Goal: Task Accomplishment & Management: Manage account settings

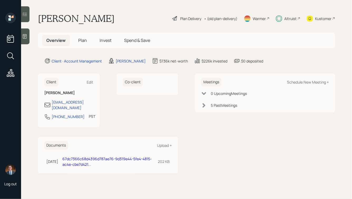
click at [81, 41] on span "Plan" at bounding box center [82, 40] width 9 height 6
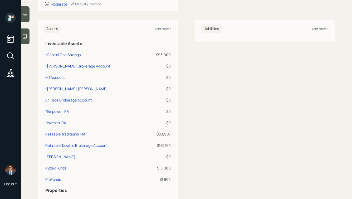
scroll to position [108, 0]
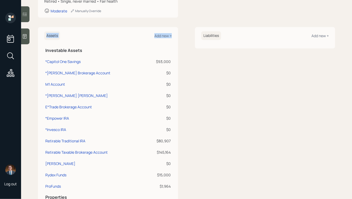
drag, startPoint x: 44, startPoint y: 48, endPoint x: 175, endPoint y: 171, distance: 179.9
click at [175, 171] on div "Assets Add new + Investable Assets *Capitol One Savings $93,000 *[PERSON_NAME] …" at bounding box center [108, 122] width 140 height 190
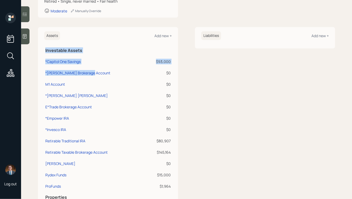
drag, startPoint x: 175, startPoint y: 176, endPoint x: 85, endPoint y: 52, distance: 153.1
click at [85, 53] on div "Assets Add new + Investable Assets *Capitol One Savings $93,000 *[PERSON_NAME] …" at bounding box center [108, 122] width 140 height 190
click at [102, 55] on td "*Capitol One Savings" at bounding box center [93, 60] width 99 height 11
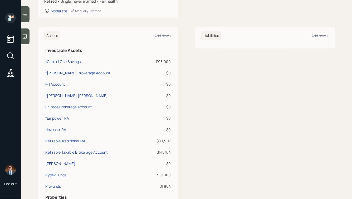
drag, startPoint x: 45, startPoint y: 49, endPoint x: 178, endPoint y: 184, distance: 189.7
click at [178, 184] on div "Assets Add new + Investable Assets *Capitol One Savings $93,000 *[PERSON_NAME] …" at bounding box center [186, 122] width 297 height 190
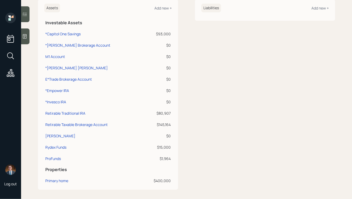
scroll to position [145, 0]
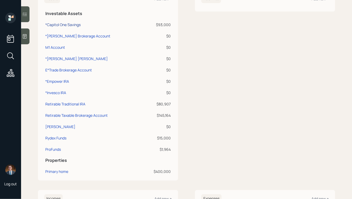
click at [65, 27] on div "*Capitol One Savings" at bounding box center [62, 25] width 35 height 6
select select "cash"
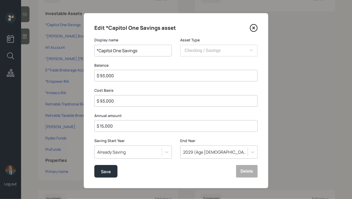
click at [115, 76] on input "$ 93,000" at bounding box center [175, 76] width 163 height 12
type input "$ 1"
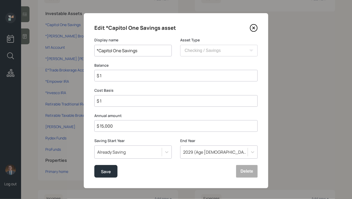
type input "$ 10"
type input "$ 104"
type input "$ 1,040"
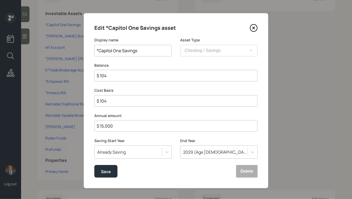
type input "$ 1,040"
type input "$ 10,400"
type input "$ 104,000"
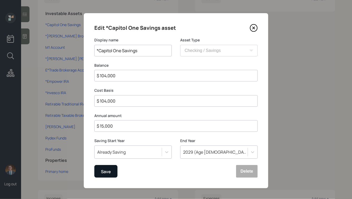
type input "$ 104,000"
click at [109, 170] on div "Save" at bounding box center [106, 171] width 10 height 7
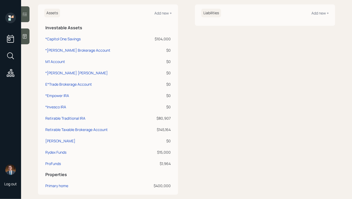
scroll to position [112, 0]
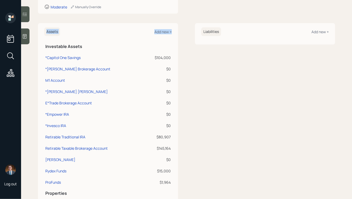
drag, startPoint x: 41, startPoint y: 27, endPoint x: 180, endPoint y: 177, distance: 205.1
click at [180, 177] on div "Assets Add new + Investable Assets *Capitol One Savings $104,000 *[PERSON_NAME]…" at bounding box center [186, 118] width 297 height 190
drag, startPoint x: 180, startPoint y: 183, endPoint x: 51, endPoint y: 22, distance: 206.7
click at [51, 22] on div "Client Edit Profile [DEMOGRAPHIC_DATA] • [DATE] • [DEMOGRAPHIC_DATA] Retired • …" at bounding box center [186, 153] width 297 height 371
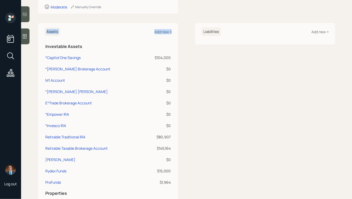
click at [53, 29] on h6 "Assets" at bounding box center [52, 31] width 16 height 9
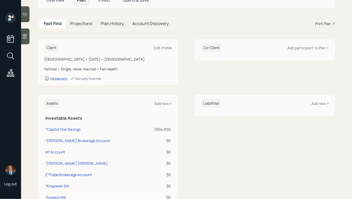
scroll to position [0, 0]
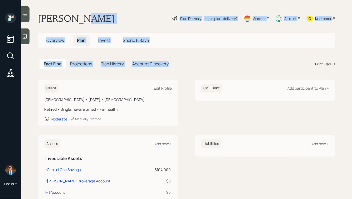
drag, startPoint x: 189, startPoint y: 69, endPoint x: 114, endPoint y: 21, distance: 88.7
click at [114, 22] on main "[PERSON_NAME] Plan Delivery • (old plan-delivery) Warmer Altruist Kustomer Over…" at bounding box center [186, 99] width 331 height 199
click at [114, 21] on div "[PERSON_NAME] Plan Delivery • (old plan-delivery) Warmer Altruist Kustomer" at bounding box center [186, 19] width 297 height 12
drag, startPoint x: 344, startPoint y: 66, endPoint x: 184, endPoint y: 1, distance: 172.3
click at [184, 1] on main "[PERSON_NAME] Plan Delivery • (old plan-delivery) Warmer Altruist Kustomer Over…" at bounding box center [186, 99] width 331 height 199
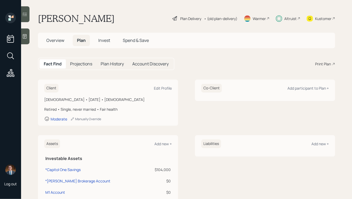
click at [166, 8] on main "[PERSON_NAME] Plan Delivery • (old plan-delivery) Warmer Altruist Kustomer Over…" at bounding box center [186, 99] width 331 height 199
click at [111, 12] on main "[PERSON_NAME] Plan Delivery • (old plan-delivery) Warmer Altruist Kustomer Over…" at bounding box center [186, 99] width 331 height 199
click at [187, 18] on div "Plan Delivery" at bounding box center [190, 19] width 21 height 6
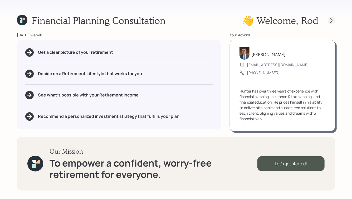
click at [331, 20] on icon at bounding box center [331, 20] width 5 height 5
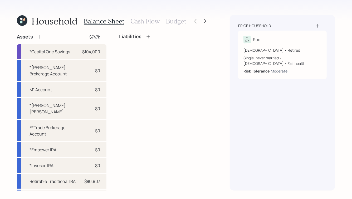
click at [178, 22] on h3 "Budget" at bounding box center [176, 21] width 20 height 8
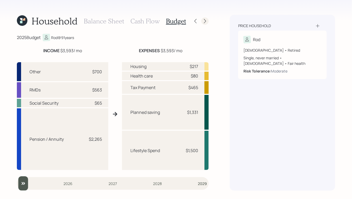
click at [206, 20] on icon at bounding box center [204, 20] width 5 height 5
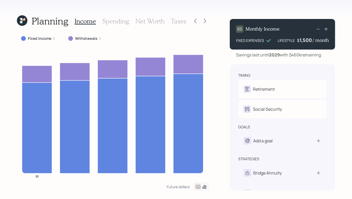
click at [177, 21] on h3 "Taxes" at bounding box center [178, 21] width 15 height 8
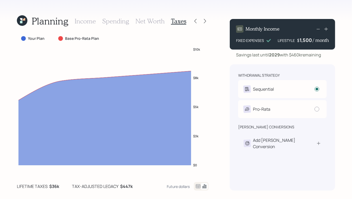
click at [112, 23] on h3 "Spending" at bounding box center [115, 21] width 27 height 8
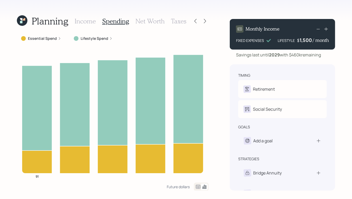
click at [91, 18] on h3 "Income" at bounding box center [84, 21] width 21 height 8
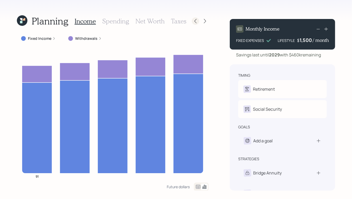
click at [196, 21] on icon at bounding box center [195, 20] width 5 height 5
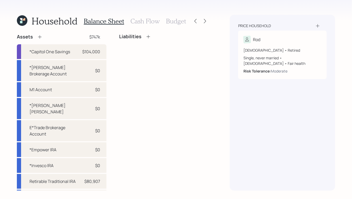
click at [173, 20] on h3 "Budget" at bounding box center [176, 21] width 20 height 8
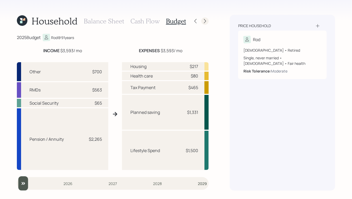
click at [206, 21] on icon at bounding box center [204, 20] width 5 height 5
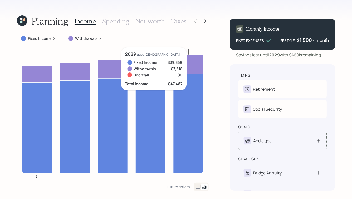
click at [286, 141] on div "Add a goal" at bounding box center [281, 140] width 77 height 7
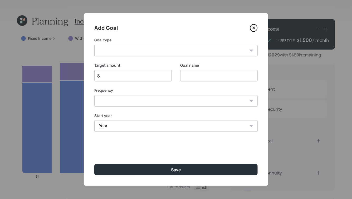
click at [137, 50] on select "Create an emergency fund Donate to charity Purchase a home Make a purchase Supp…" at bounding box center [175, 51] width 163 height 12
select select "charity"
click at [94, 45] on select "Create an emergency fund Donate to charity Purchase a home Make a purchase Supp…" at bounding box center [175, 51] width 163 height 12
type input "Donate to charity"
click at [121, 76] on input "$" at bounding box center [131, 75] width 68 height 6
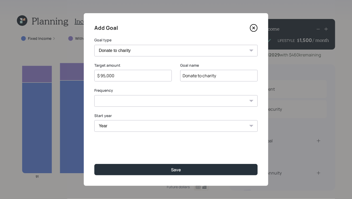
type input "$ 95,000"
click at [150, 105] on select "One time Every 1 year Every 2 years Every 3 years Every 4 years Every 5 years E…" at bounding box center [175, 101] width 163 height 12
select select "0"
click at [94, 95] on select "One time Every 1 year Every 2 years Every 3 years Every 4 years Every 5 years E…" at bounding box center [175, 101] width 163 height 12
click at [132, 126] on select "Year [DATE] 2026 2027 2028" at bounding box center [175, 126] width 163 height 12
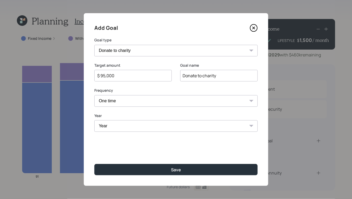
select select "2025"
click at [94, 120] on select "Year [DATE] 2026 2027 2028" at bounding box center [175, 126] width 163 height 12
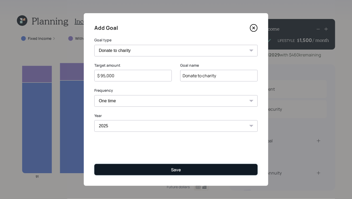
click at [172, 172] on div "Save" at bounding box center [176, 170] width 10 height 6
type input "$"
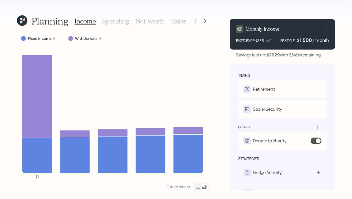
click at [175, 21] on h3 "Taxes" at bounding box center [178, 21] width 15 height 8
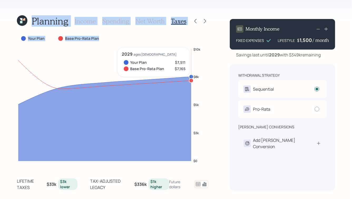
drag, startPoint x: 11, startPoint y: 11, endPoint x: 186, endPoint y: 164, distance: 232.9
click at [186, 164] on div "Planning Income Spending Net Worth Taxes Your Plan Base Pro-Rata Plan $0 $3k $5…" at bounding box center [176, 99] width 352 height 199
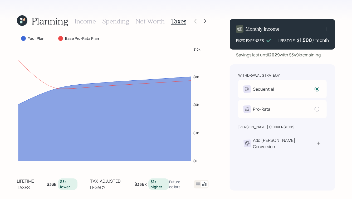
click at [216, 172] on div "Planning Income Spending Net Worth Taxes Your Plan Base Pro-Rata Plan $0 $3k $5…" at bounding box center [176, 99] width 352 height 199
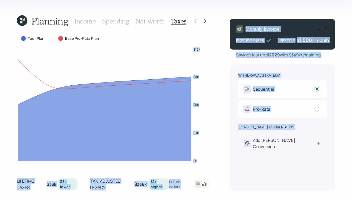
drag, startPoint x: 223, startPoint y: 178, endPoint x: 101, endPoint y: 30, distance: 191.5
click at [102, 32] on div "Planning Income Spending Net Worth Taxes Your Plan Base Pro-Rata Plan $0 $3k $5…" at bounding box center [176, 99] width 352 height 199
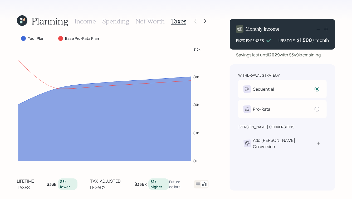
click at [100, 4] on div "Planning Income Spending Net Worth Taxes Your Plan Base Pro-Rata Plan $0 $3k $5…" at bounding box center [176, 99] width 352 height 199
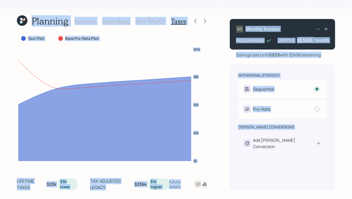
drag, startPoint x: 13, startPoint y: 8, endPoint x: 219, endPoint y: 189, distance: 274.6
click at [219, 189] on div "Planning Income Spending Net Worth Taxes Your Plan Base Pro-Rata Plan $0 $3k $5…" at bounding box center [176, 99] width 352 height 199
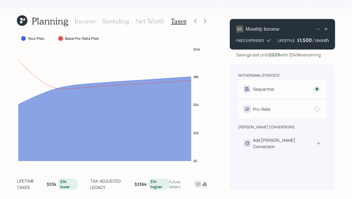
click at [86, 21] on h3 "Income" at bounding box center [84, 21] width 21 height 8
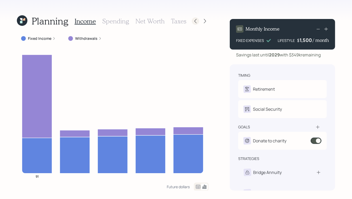
click at [193, 22] on icon at bounding box center [195, 20] width 5 height 5
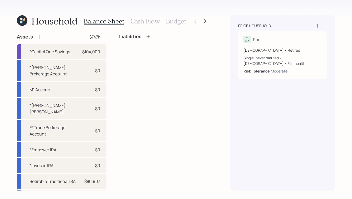
click at [176, 22] on h3 "Budget" at bounding box center [176, 21] width 20 height 8
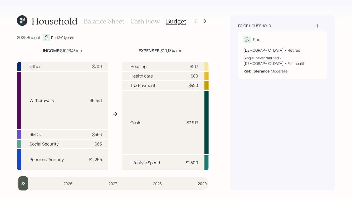
click at [201, 21] on div at bounding box center [200, 20] width 17 height 7
click at [207, 20] on icon at bounding box center [204, 20] width 5 height 5
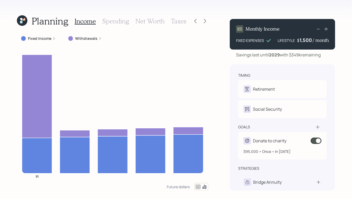
click at [319, 140] on span at bounding box center [315, 140] width 11 height 6
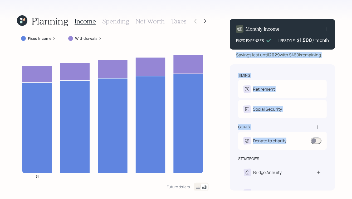
drag, startPoint x: 236, startPoint y: 54, endPoint x: 340, endPoint y: 141, distance: 135.5
click at [340, 141] on div "Planning Income Spending Net Worth Taxes Fixed Income Withdrawals 91 Future dol…" at bounding box center [176, 99] width 352 height 199
drag, startPoint x: 340, startPoint y: 151, endPoint x: 244, endPoint y: 48, distance: 141.0
click at [245, 49] on div "Planning Income Spending Net Worth Taxes Fixed Income Withdrawals 91 Future dol…" at bounding box center [176, 99] width 352 height 199
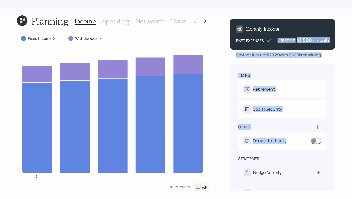
click at [248, 59] on div "Monthly Income FIXED EXPENSES LIFESTYLE $ 1,500 / month Savings last until [DAT…" at bounding box center [282, 103] width 105 height 176
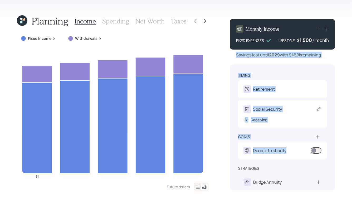
drag, startPoint x: 236, startPoint y: 55, endPoint x: 335, endPoint y: 142, distance: 132.2
click at [335, 142] on div "Monthly Income FIXED EXPENSES LIFESTYLE $ 1,500 / month Savings last until [DAT…" at bounding box center [282, 103] width 105 height 176
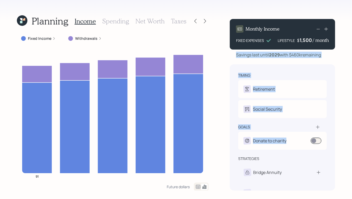
click at [347, 140] on div "Planning Income Spending Net Worth Taxes Fixed Income Withdrawals 91 Future dol…" at bounding box center [176, 99] width 352 height 199
drag, startPoint x: 342, startPoint y: 145, endPoint x: 257, endPoint y: 57, distance: 122.1
click at [259, 57] on div "Planning Income Spending Net Worth Taxes Fixed Income Withdrawals 91 Future dol…" at bounding box center [176, 99] width 352 height 199
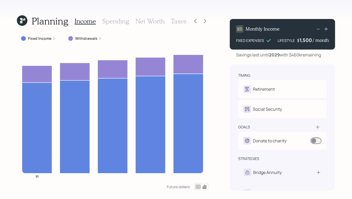
click at [246, 57] on div "Savings last until [DATE] with $460k remaining" at bounding box center [278, 55] width 85 height 6
drag, startPoint x: 215, startPoint y: 23, endPoint x: 113, endPoint y: 8, distance: 103.0
click at [113, 8] on div "Planning Income Spending Net Worth Taxes Fixed Income Withdrawals 91 Future dol…" at bounding box center [176, 99] width 352 height 199
